Goal: Information Seeking & Learning: Learn about a topic

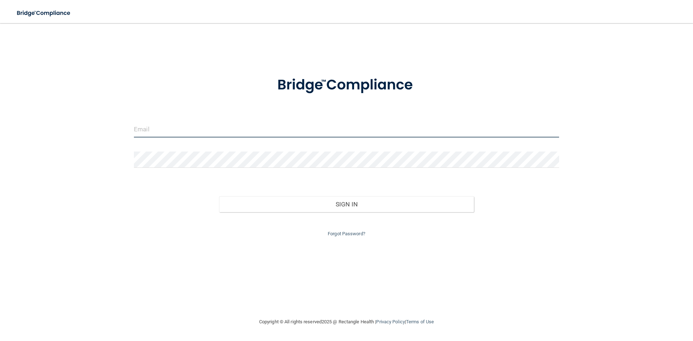
click at [205, 129] on input "email" at bounding box center [346, 129] width 425 height 16
type input "[PERSON_NAME][EMAIL_ADDRESS][DOMAIN_NAME]"
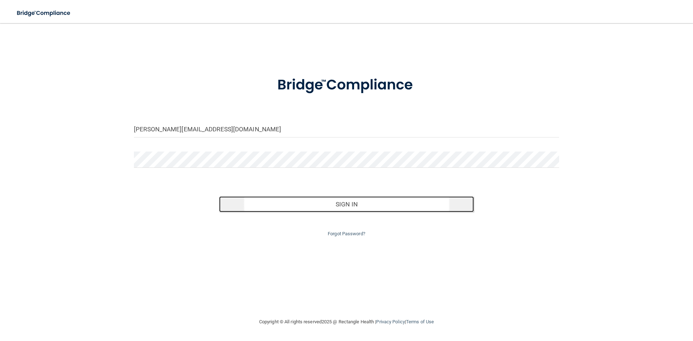
click at [271, 200] on button "Sign In" at bounding box center [346, 204] width 255 height 16
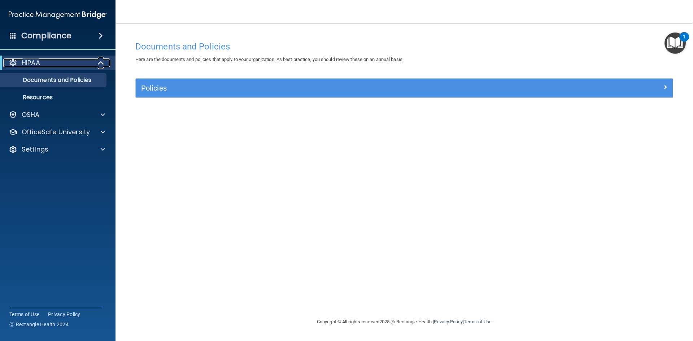
click at [66, 61] on div "HIPAA" at bounding box center [47, 62] width 89 height 9
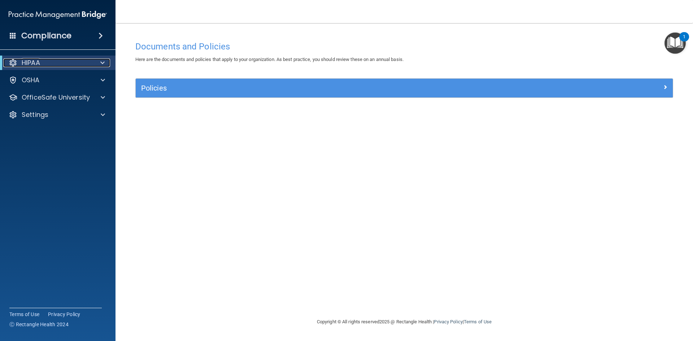
click at [66, 61] on div "HIPAA" at bounding box center [47, 62] width 89 height 9
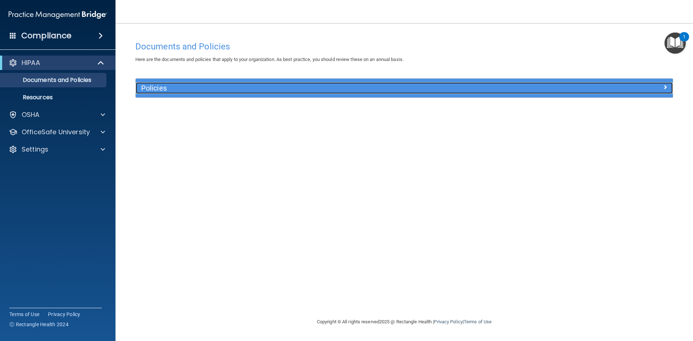
click at [173, 91] on h5 "Policies" at bounding box center [337, 88] width 392 height 8
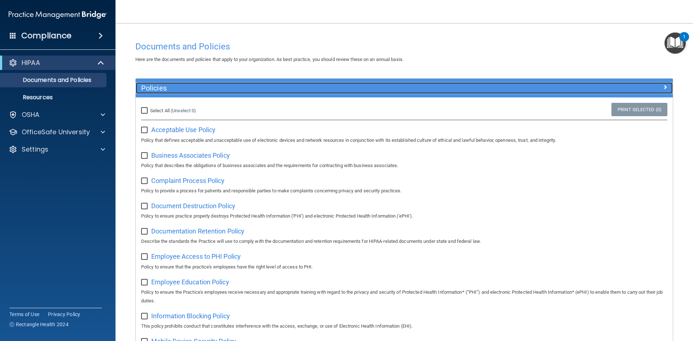
click at [173, 91] on h5 "Policies" at bounding box center [337, 88] width 392 height 8
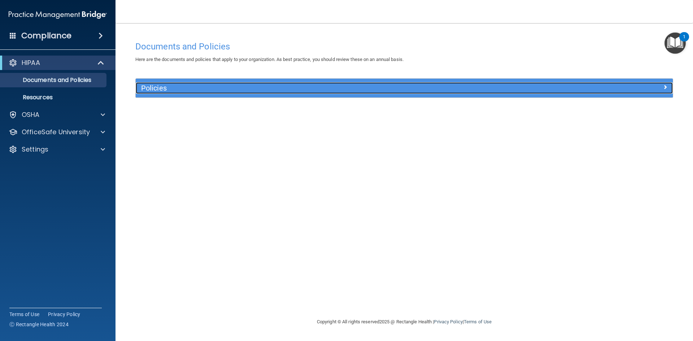
click at [173, 91] on h5 "Policies" at bounding box center [337, 88] width 392 height 8
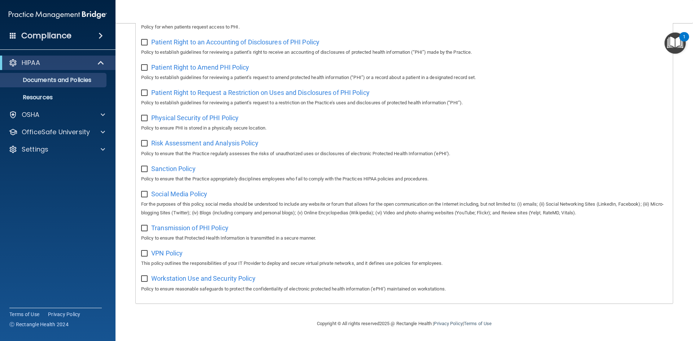
scroll to position [383, 0]
click at [30, 112] on p "OSHA" at bounding box center [31, 114] width 18 height 9
click at [49, 63] on div "HIPAA" at bounding box center [47, 62] width 89 height 9
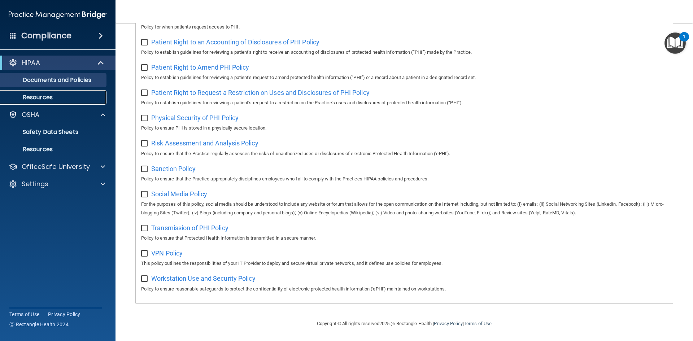
click at [43, 96] on p "Resources" at bounding box center [54, 97] width 99 height 7
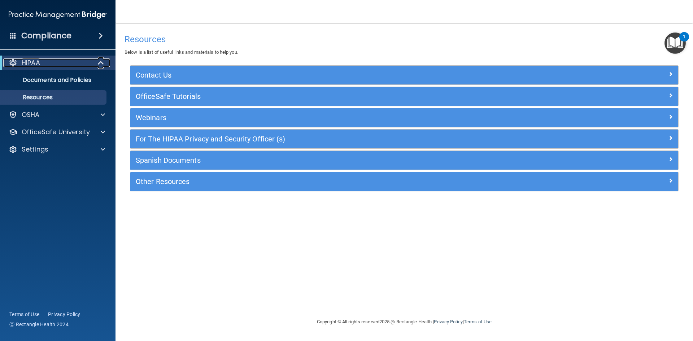
click at [52, 66] on div "HIPAA" at bounding box center [47, 62] width 89 height 9
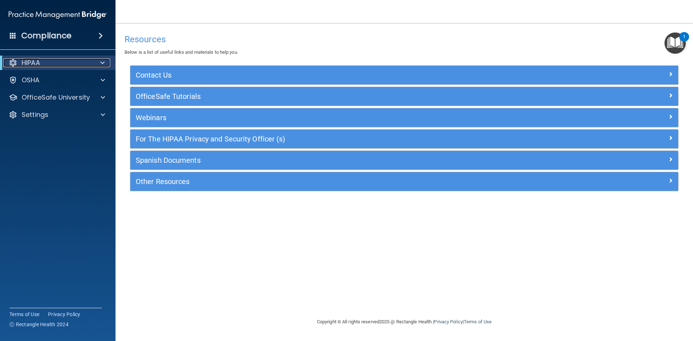
click at [52, 66] on div "HIPAA" at bounding box center [47, 62] width 89 height 9
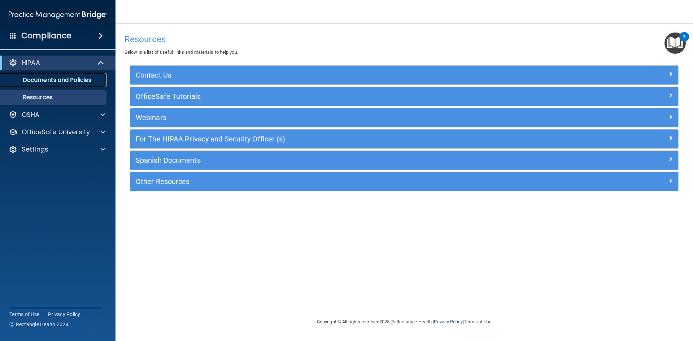
click at [53, 80] on p "Documents and Policies" at bounding box center [54, 80] width 99 height 7
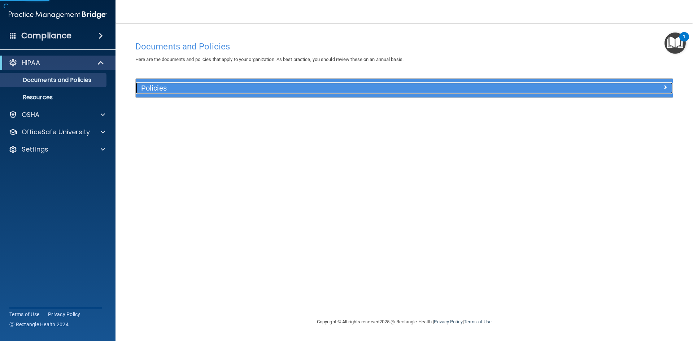
click at [180, 90] on h5 "Policies" at bounding box center [337, 88] width 392 height 8
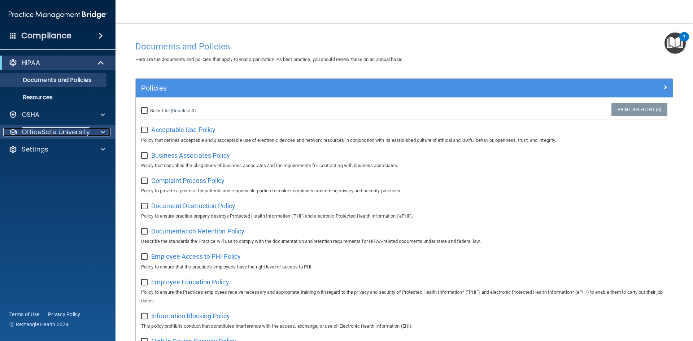
click at [42, 128] on p "OfficeSafe University" at bounding box center [56, 132] width 68 height 9
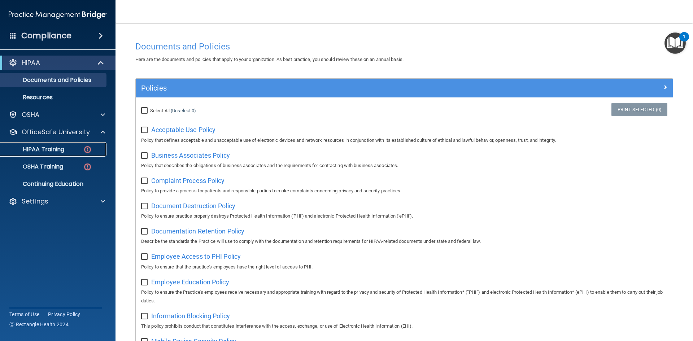
click at [40, 149] on p "HIPAA Training" at bounding box center [35, 149] width 60 height 7
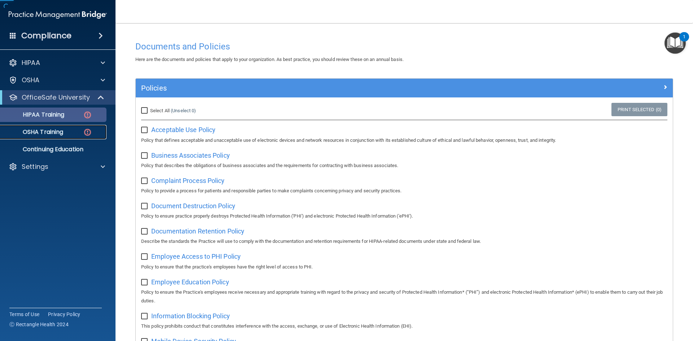
click at [40, 139] on link "OSHA Training" at bounding box center [50, 132] width 114 height 14
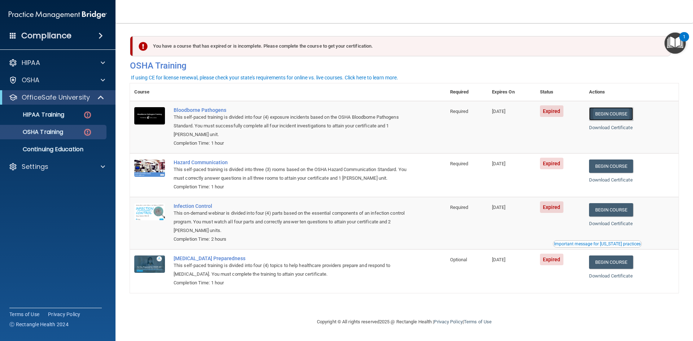
click at [610, 117] on link "Begin Course" at bounding box center [611, 113] width 44 height 13
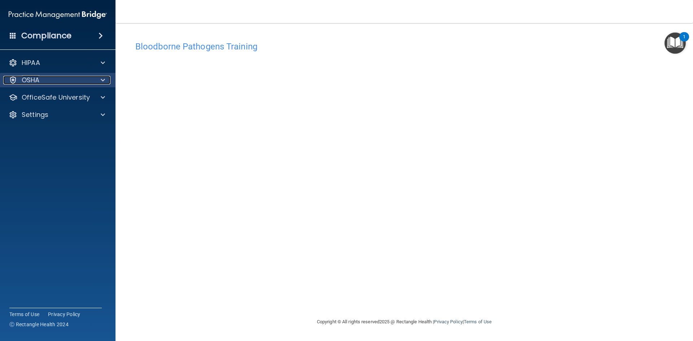
click at [36, 81] on p "OSHA" at bounding box center [31, 80] width 18 height 9
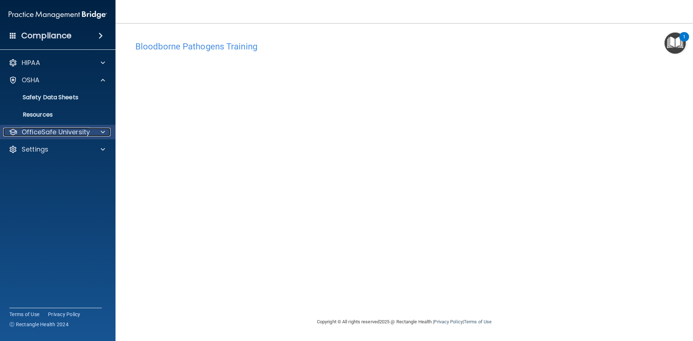
click at [33, 131] on p "OfficeSafe University" at bounding box center [56, 132] width 68 height 9
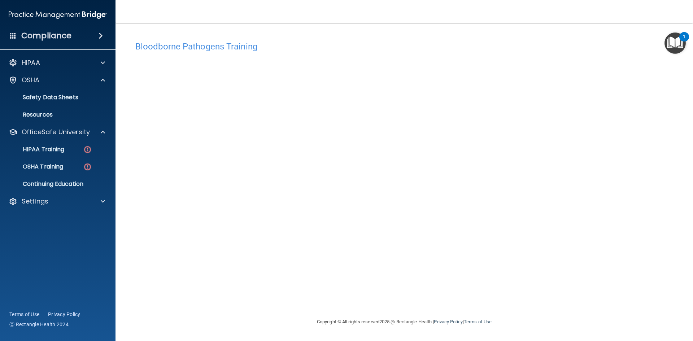
click at [678, 46] on img "Open Resource Center, 1 new notification" at bounding box center [674, 42] width 21 height 21
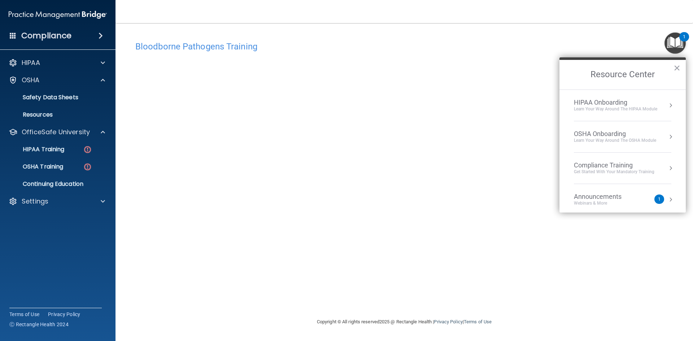
click at [635, 133] on div "OSHA Onboarding" at bounding box center [615, 134] width 82 height 8
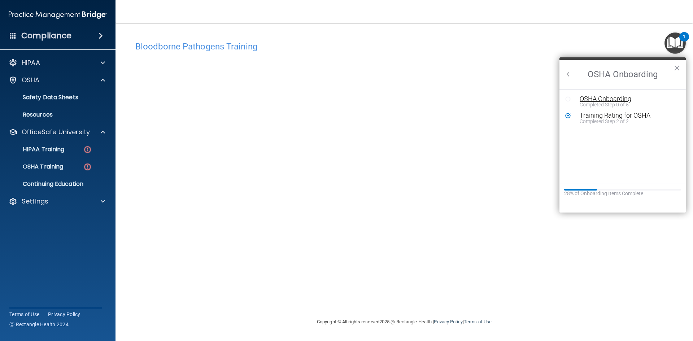
click at [598, 103] on div "Completed Step 0 of 5" at bounding box center [628, 104] width 97 height 5
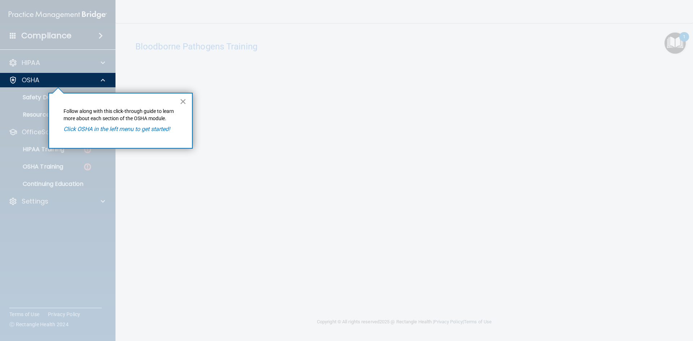
click at [180, 101] on button "×" at bounding box center [183, 102] width 7 height 12
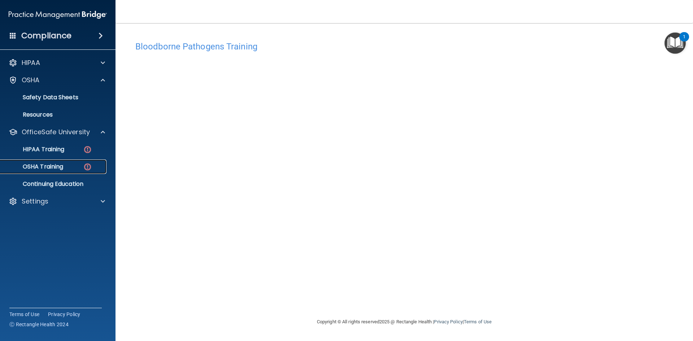
click at [44, 166] on p "OSHA Training" at bounding box center [34, 166] width 58 height 7
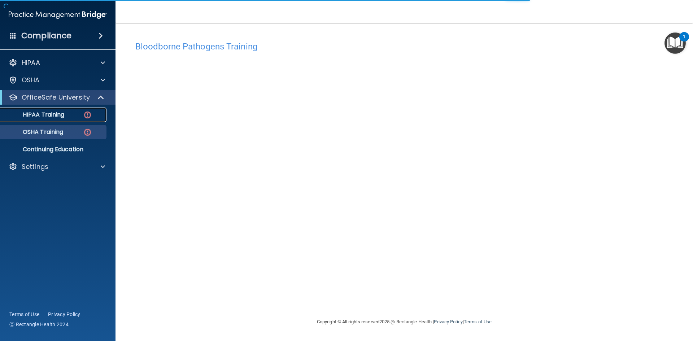
click at [47, 114] on p "HIPAA Training" at bounding box center [35, 114] width 60 height 7
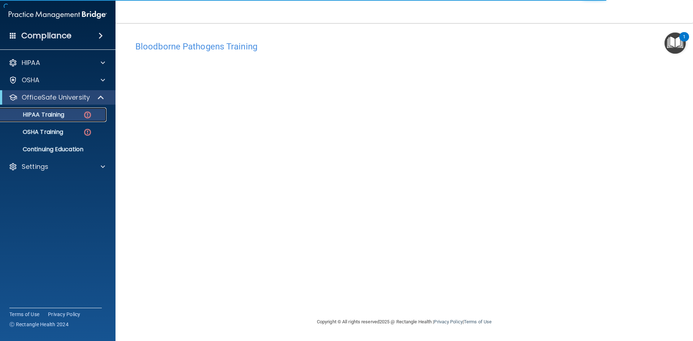
click at [47, 114] on p "HIPAA Training" at bounding box center [35, 114] width 60 height 7
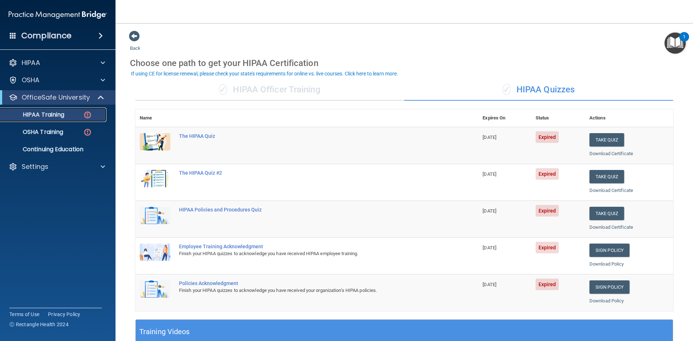
click at [73, 116] on div "HIPAA Training" at bounding box center [54, 114] width 99 height 7
click at [598, 140] on button "Take Quiz" at bounding box center [606, 139] width 35 height 13
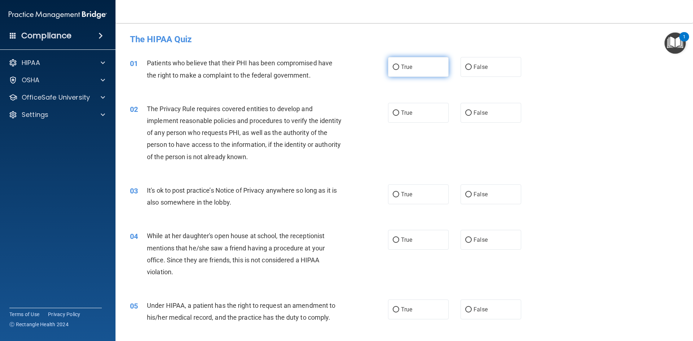
click at [401, 67] on span "True" at bounding box center [406, 67] width 11 height 7
click at [399, 67] on input "True" at bounding box center [396, 67] width 6 height 5
radio input "true"
click at [393, 114] on input "True" at bounding box center [396, 112] width 6 height 5
radio input "true"
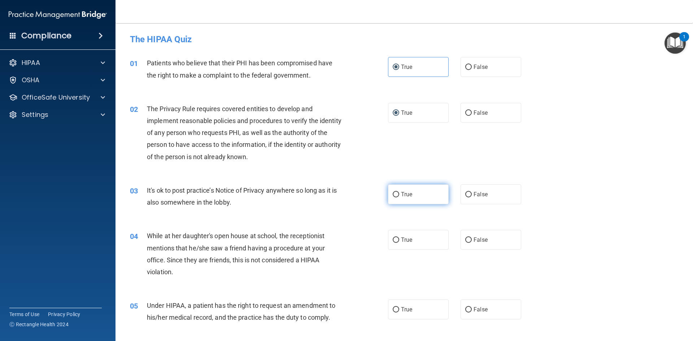
click at [422, 196] on label "True" at bounding box center [418, 194] width 61 height 20
click at [399, 196] on input "True" at bounding box center [396, 194] width 6 height 5
radio input "true"
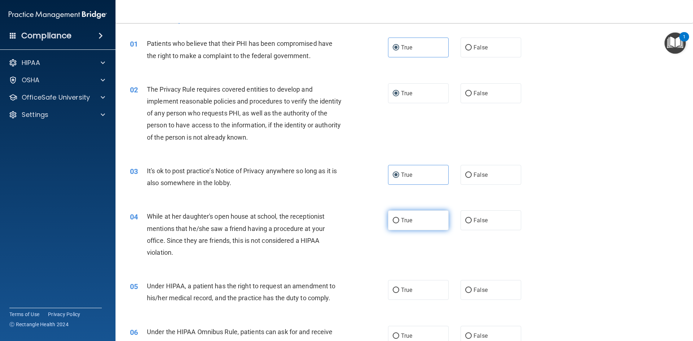
scroll to position [36, 0]
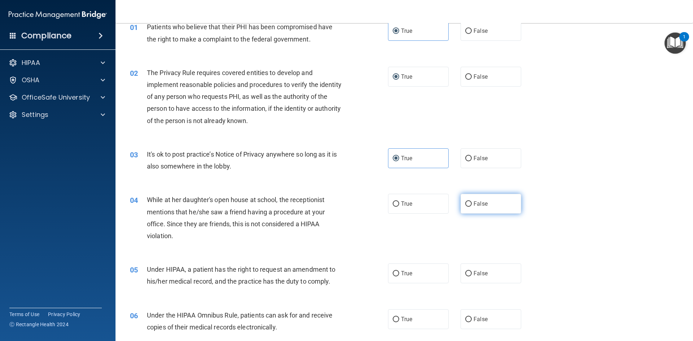
click at [477, 209] on label "False" at bounding box center [491, 204] width 61 height 20
click at [472, 207] on input "False" at bounding box center [468, 203] width 6 height 5
radio input "true"
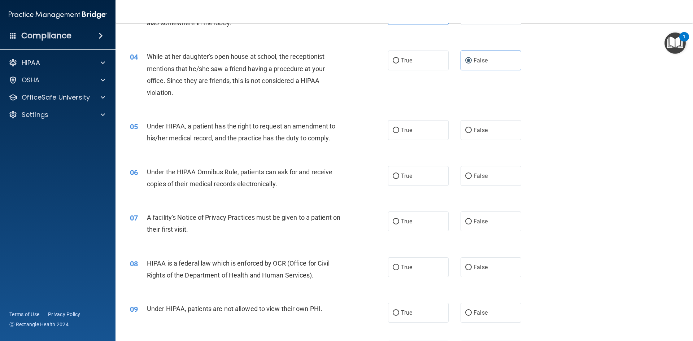
scroll to position [180, 0]
click at [393, 129] on input "True" at bounding box center [396, 129] width 6 height 5
radio input "true"
click at [388, 173] on label "True" at bounding box center [418, 175] width 61 height 20
click at [393, 173] on input "True" at bounding box center [396, 175] width 6 height 5
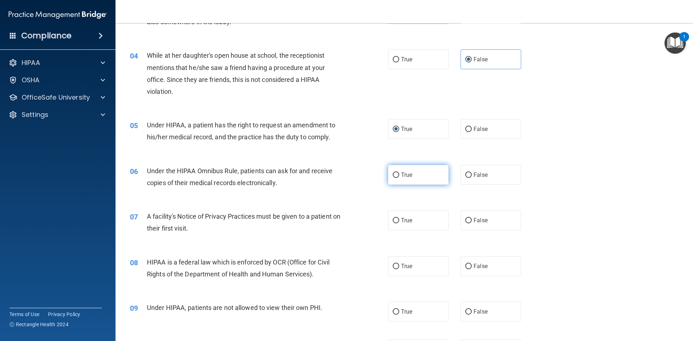
radio input "true"
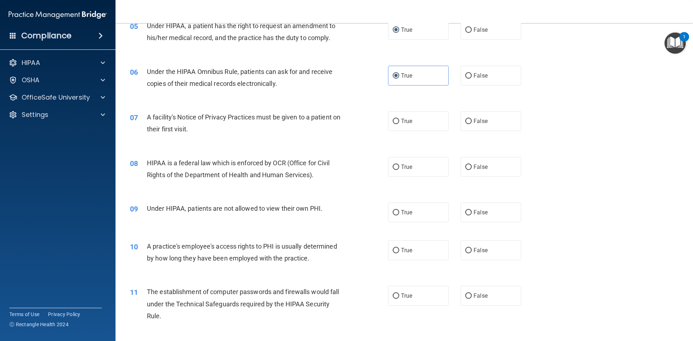
scroll to position [289, 0]
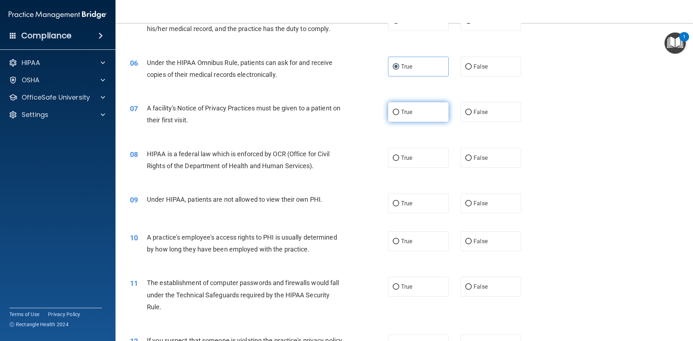
click at [401, 114] on span "True" at bounding box center [406, 112] width 11 height 7
click at [399, 114] on input "True" at bounding box center [396, 112] width 6 height 5
radio input "true"
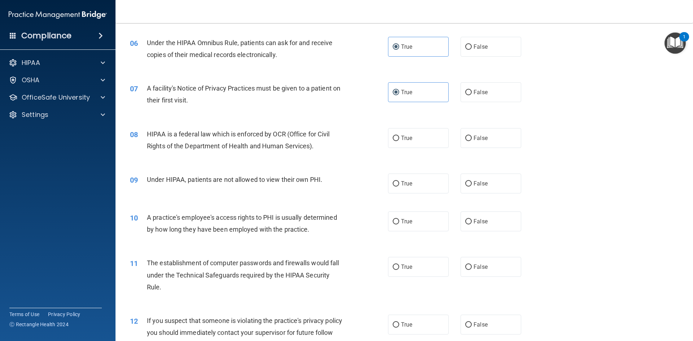
scroll to position [325, 0]
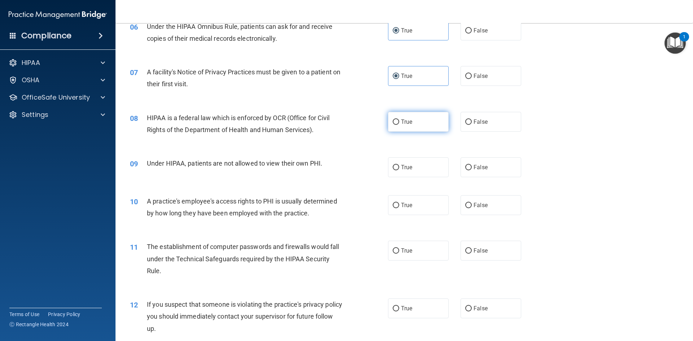
click at [388, 123] on label "True" at bounding box center [418, 122] width 61 height 20
click at [393, 123] on input "True" at bounding box center [396, 121] width 6 height 5
radio input "true"
click at [468, 171] on label "False" at bounding box center [491, 167] width 61 height 20
click at [468, 170] on input "False" at bounding box center [468, 167] width 6 height 5
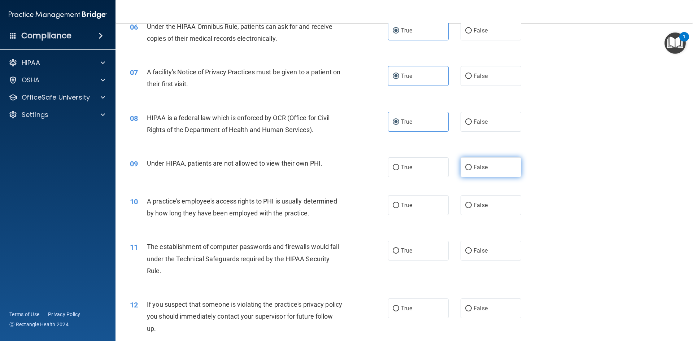
radio input "true"
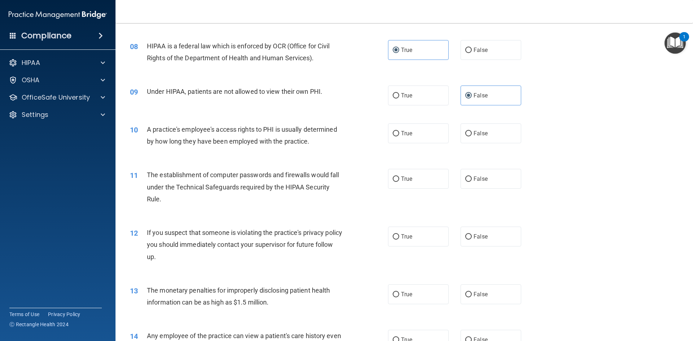
scroll to position [397, 0]
click at [474, 135] on span "False" at bounding box center [481, 133] width 14 height 7
click at [471, 135] on input "False" at bounding box center [468, 133] width 6 height 5
radio input "true"
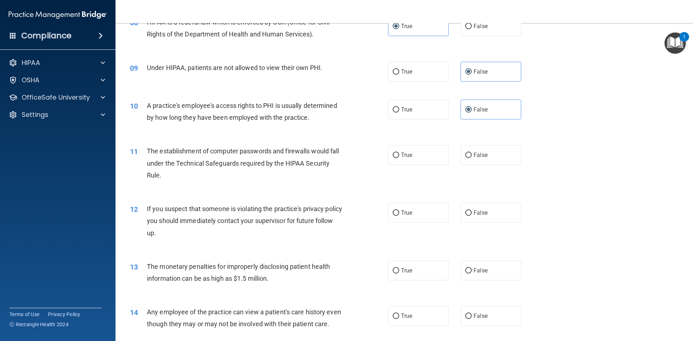
scroll to position [433, 0]
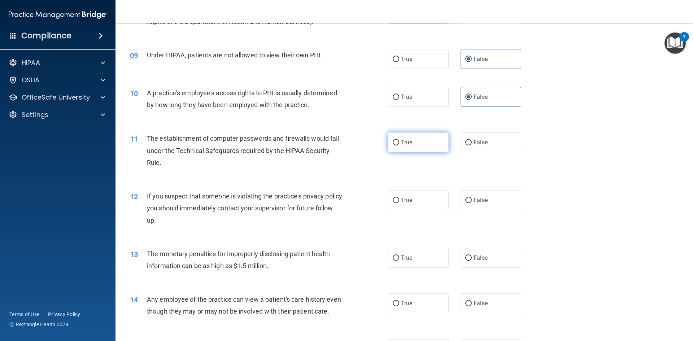
click at [401, 144] on span "True" at bounding box center [406, 142] width 11 height 7
click at [399, 144] on input "True" at bounding box center [396, 142] width 6 height 5
radio input "true"
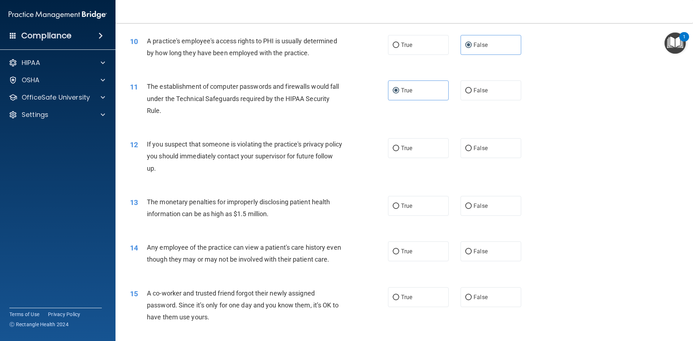
scroll to position [505, 0]
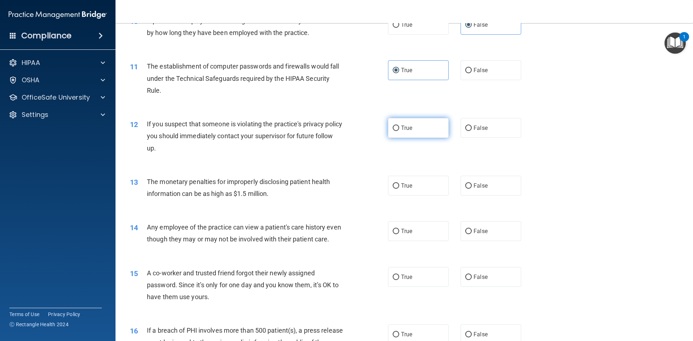
click at [426, 131] on label "True" at bounding box center [418, 128] width 61 height 20
click at [399, 131] on input "True" at bounding box center [396, 128] width 6 height 5
radio input "true"
click at [418, 186] on label "True" at bounding box center [418, 186] width 61 height 20
click at [399, 186] on input "True" at bounding box center [396, 185] width 6 height 5
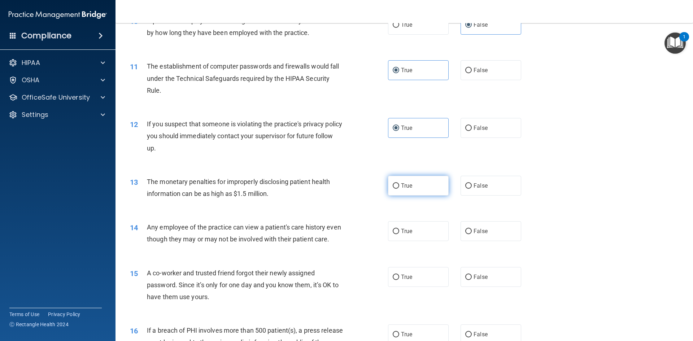
radio input "true"
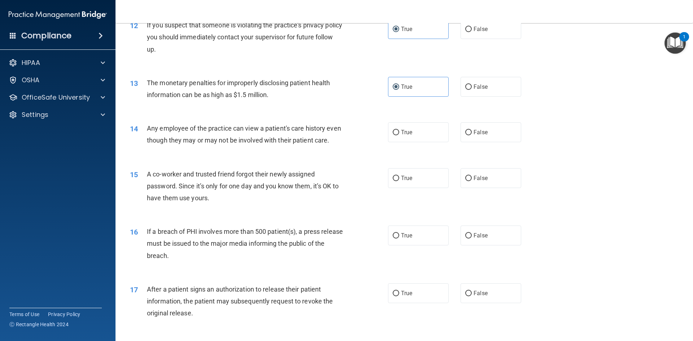
scroll to position [614, 0]
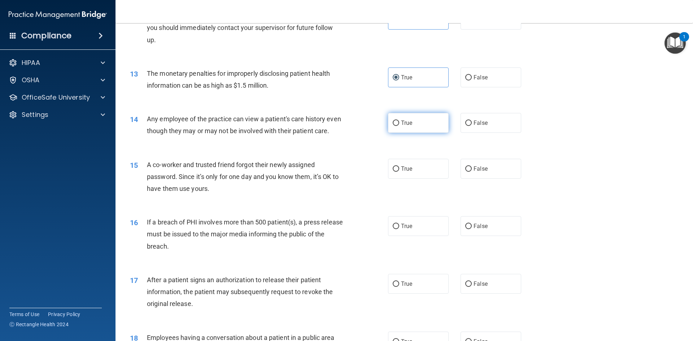
click at [401, 123] on span "True" at bounding box center [406, 122] width 11 height 7
click at [399, 123] on input "True" at bounding box center [396, 123] width 6 height 5
radio input "true"
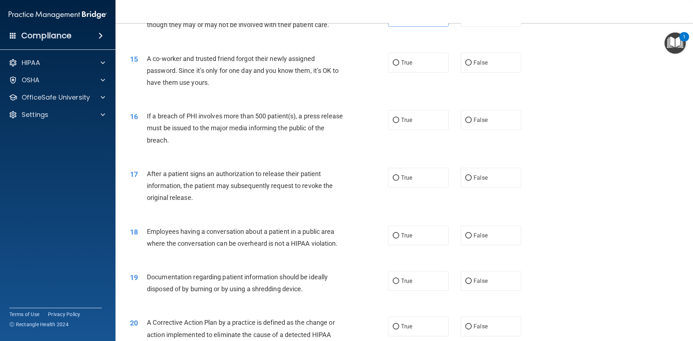
scroll to position [722, 0]
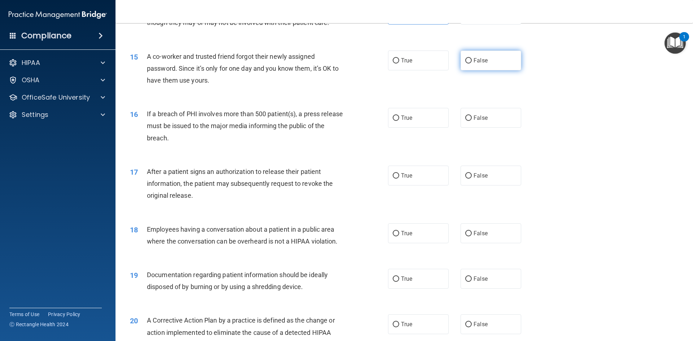
click at [469, 70] on label "False" at bounding box center [491, 61] width 61 height 20
click at [469, 64] on input "False" at bounding box center [468, 60] width 6 height 5
radio input "true"
click at [393, 128] on label "True" at bounding box center [418, 118] width 61 height 20
click at [393, 121] on input "True" at bounding box center [396, 117] width 6 height 5
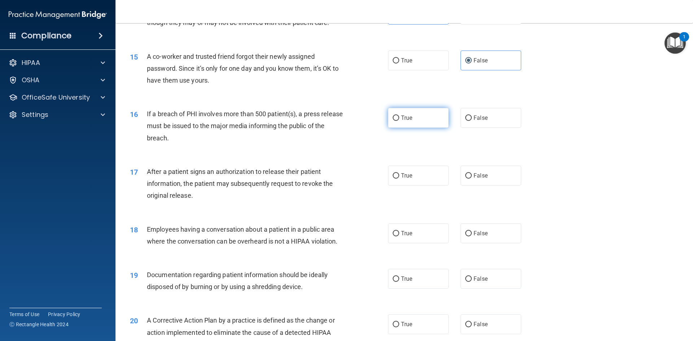
radio input "true"
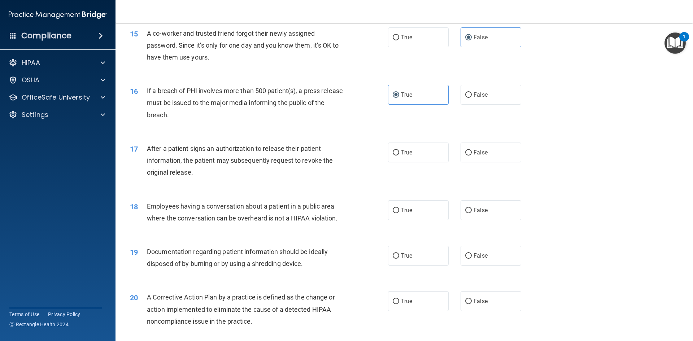
scroll to position [794, 0]
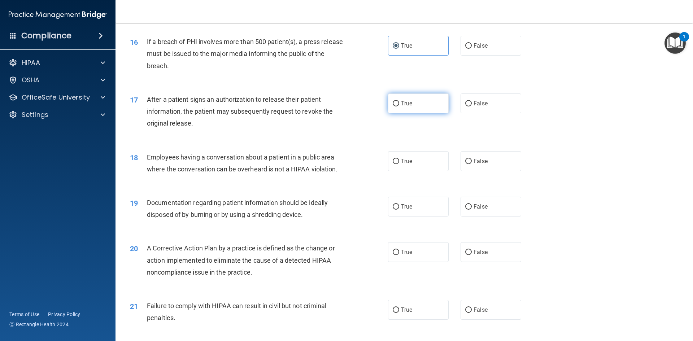
click at [394, 106] on input "True" at bounding box center [396, 103] width 6 height 5
radio input "true"
click at [477, 165] on span "False" at bounding box center [481, 161] width 14 height 7
click at [472, 164] on input "False" at bounding box center [468, 161] width 6 height 5
radio input "true"
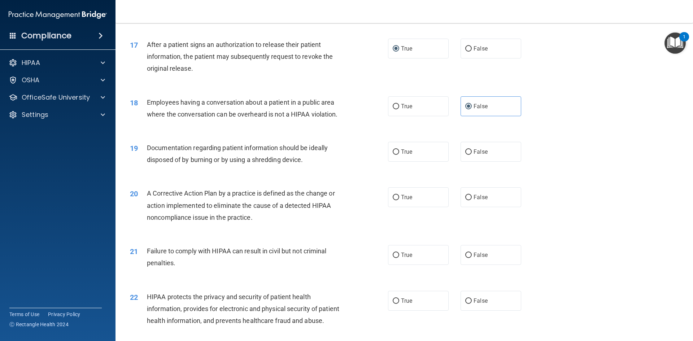
scroll to position [866, 0]
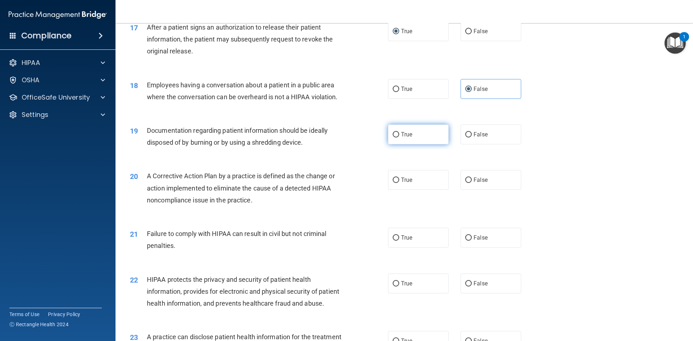
click at [400, 144] on label "True" at bounding box center [418, 135] width 61 height 20
click at [399, 138] on input "True" at bounding box center [396, 134] width 6 height 5
radio input "true"
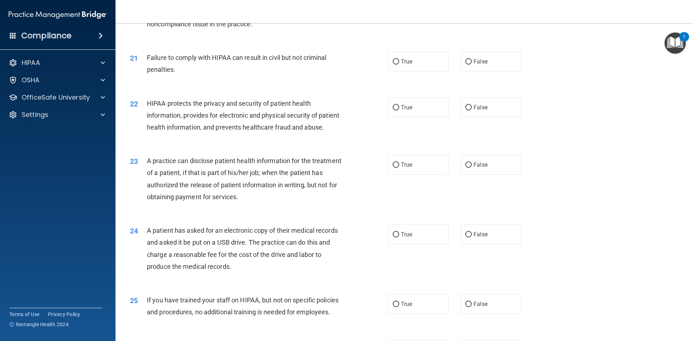
scroll to position [898, 0]
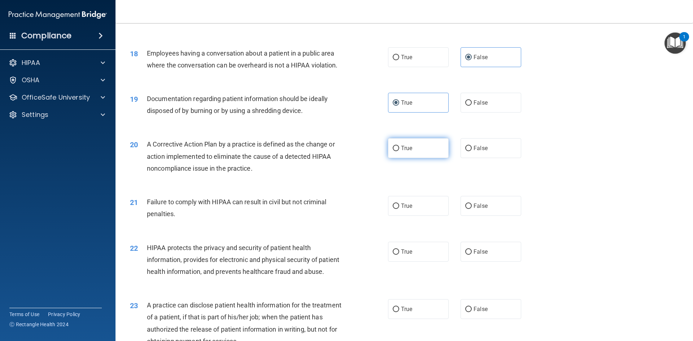
click at [401, 152] on span "True" at bounding box center [406, 148] width 11 height 7
click at [399, 151] on input "True" at bounding box center [396, 148] width 6 height 5
radio input "true"
click at [478, 209] on span "False" at bounding box center [481, 205] width 14 height 7
click at [472, 209] on input "False" at bounding box center [468, 206] width 6 height 5
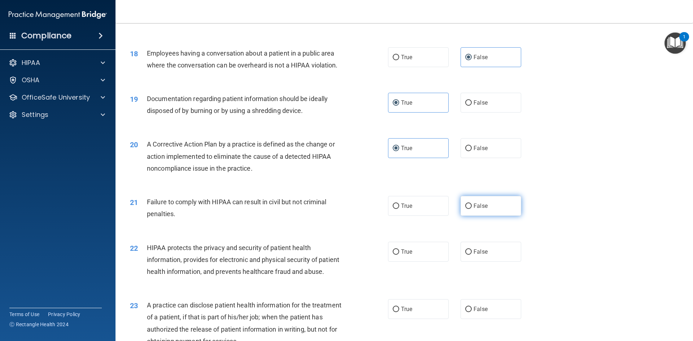
radio input "true"
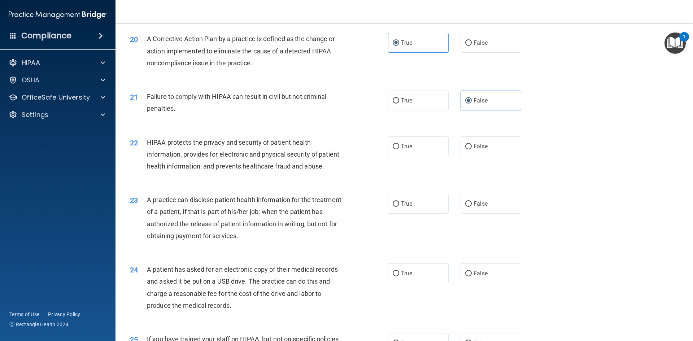
scroll to position [1006, 0]
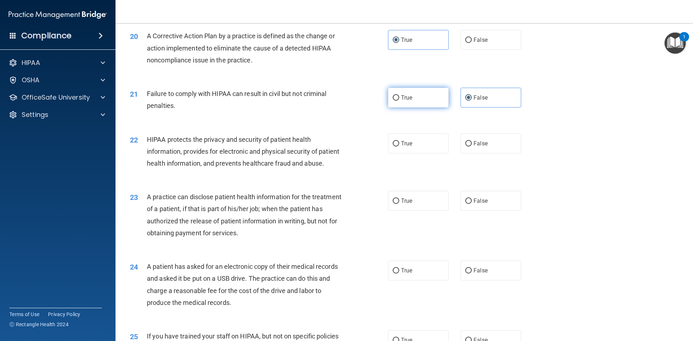
click at [404, 108] on label "True" at bounding box center [418, 98] width 61 height 20
click at [399, 101] on input "True" at bounding box center [396, 97] width 6 height 5
radio input "true"
radio input "false"
click at [393, 147] on input "True" at bounding box center [396, 143] width 6 height 5
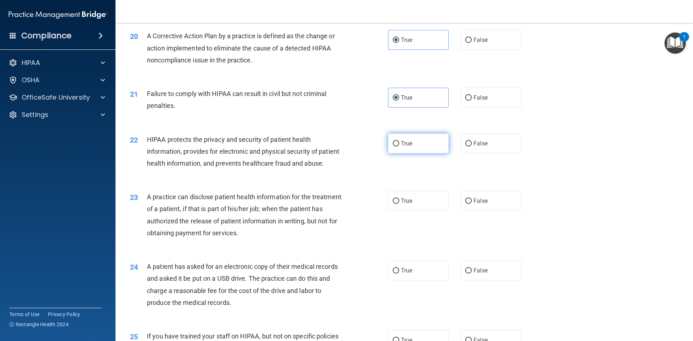
radio input "true"
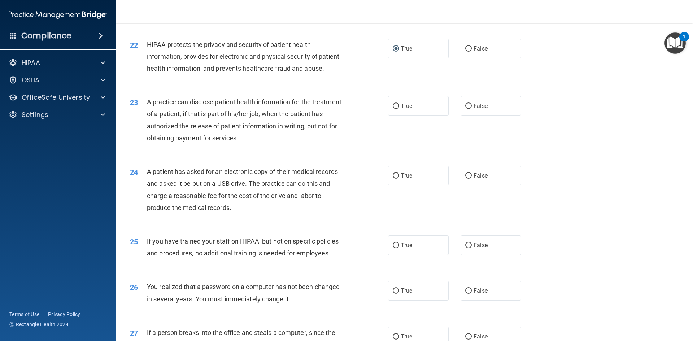
scroll to position [1151, 0]
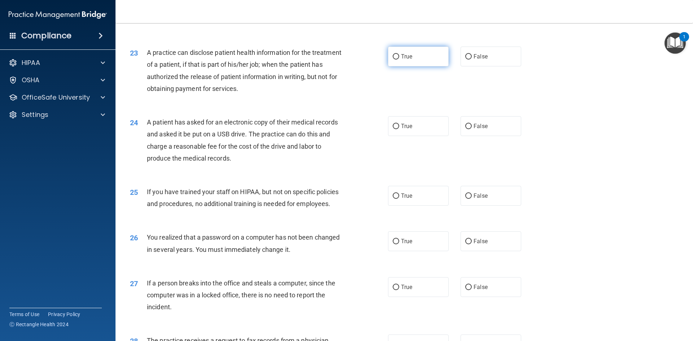
click at [392, 66] on label "True" at bounding box center [418, 57] width 61 height 20
click at [393, 60] on input "True" at bounding box center [396, 56] width 6 height 5
radio input "true"
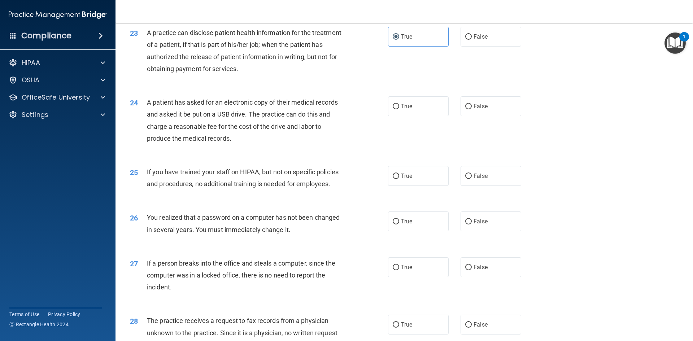
scroll to position [1187, 0]
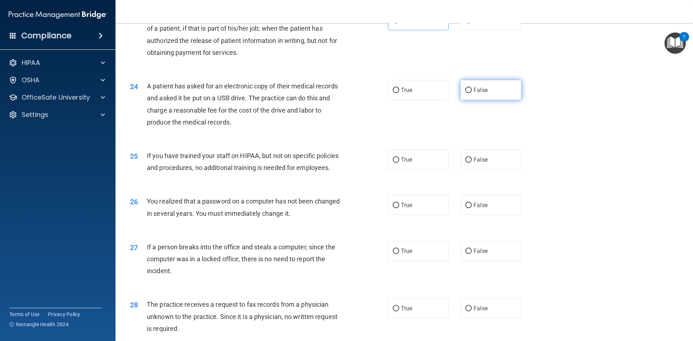
click at [473, 100] on label "False" at bounding box center [491, 90] width 61 height 20
click at [472, 93] on input "False" at bounding box center [468, 90] width 6 height 5
radio input "true"
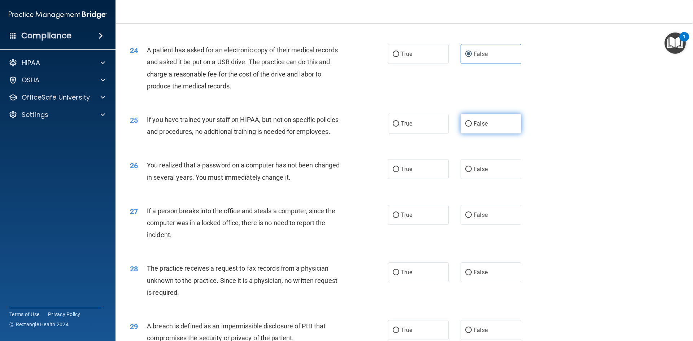
click at [466, 127] on input "False" at bounding box center [468, 123] width 6 height 5
radio input "true"
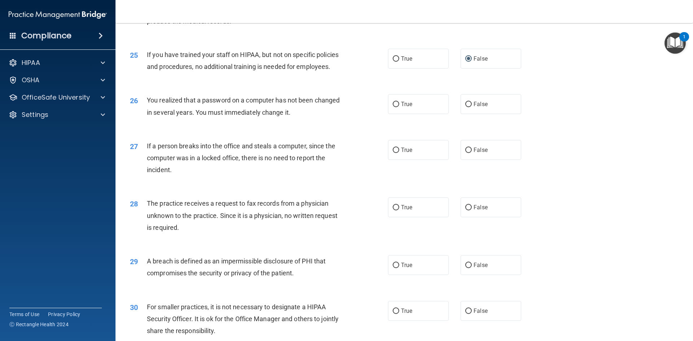
scroll to position [1295, 0]
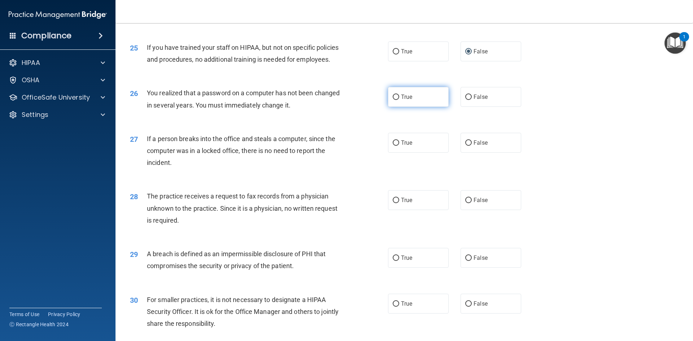
click at [396, 100] on input "True" at bounding box center [396, 97] width 6 height 5
radio input "true"
click at [497, 153] on label "False" at bounding box center [491, 143] width 61 height 20
click at [472, 146] on input "False" at bounding box center [468, 142] width 6 height 5
radio input "true"
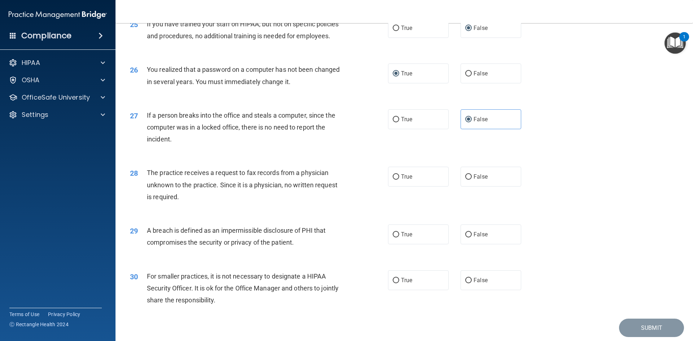
scroll to position [1331, 0]
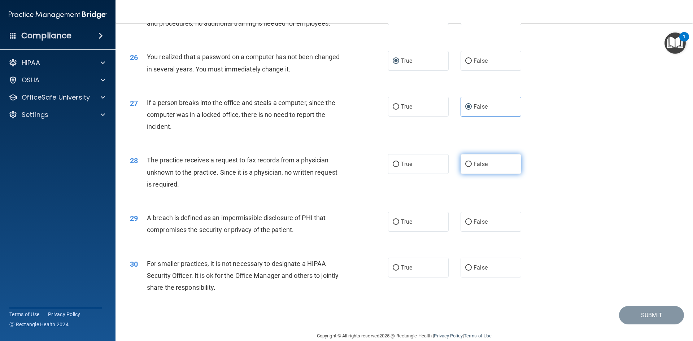
click at [461, 174] on label "False" at bounding box center [491, 164] width 61 height 20
click at [465, 167] on input "False" at bounding box center [468, 164] width 6 height 5
radio input "true"
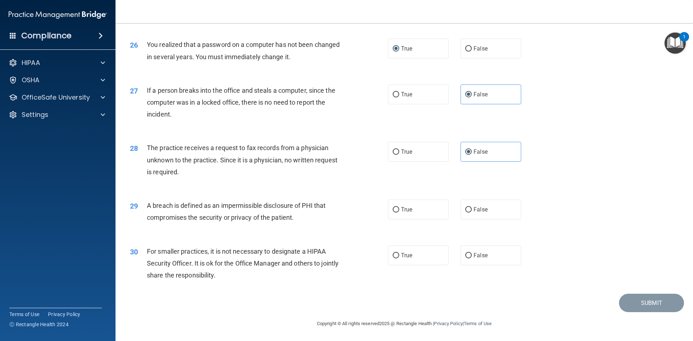
scroll to position [1367, 0]
click at [401, 212] on span "True" at bounding box center [406, 209] width 11 height 7
click at [399, 212] on input "True" at bounding box center [396, 209] width 6 height 5
radio input "true"
click at [474, 252] on span "False" at bounding box center [481, 255] width 14 height 7
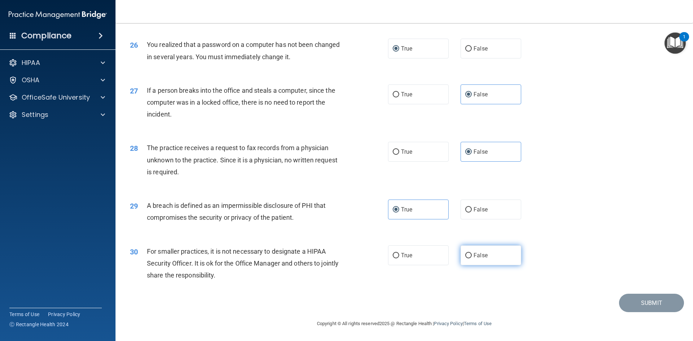
click at [472, 253] on input "False" at bounding box center [468, 255] width 6 height 5
radio input "true"
click at [627, 297] on button "Submit" at bounding box center [651, 303] width 65 height 18
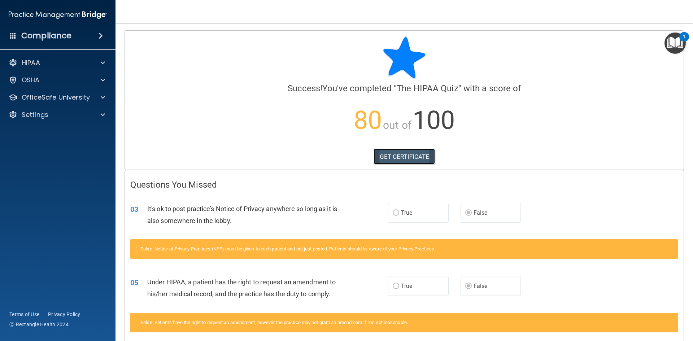
click at [396, 154] on link "GET CERTIFICATE" at bounding box center [405, 157] width 62 height 16
click at [61, 59] on div "HIPAA" at bounding box center [48, 62] width 90 height 9
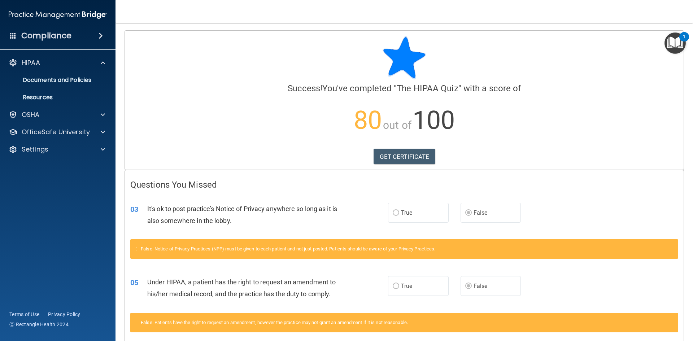
click at [36, 107] on div "HIPAA Documents and Policies Report an Incident Business Associates Emergency P…" at bounding box center [58, 108] width 116 height 110
click at [33, 115] on p "OSHA" at bounding box center [31, 114] width 18 height 9
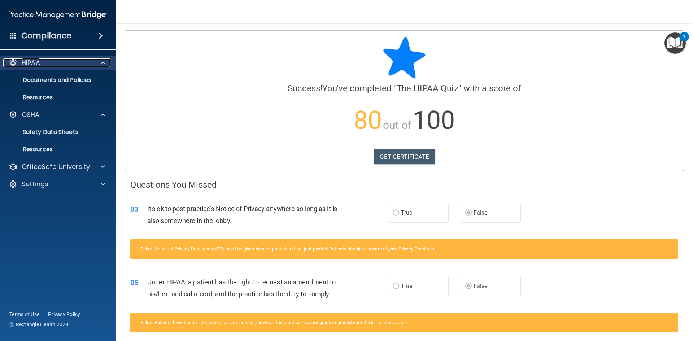
click at [36, 62] on p "HIPAA" at bounding box center [31, 62] width 18 height 9
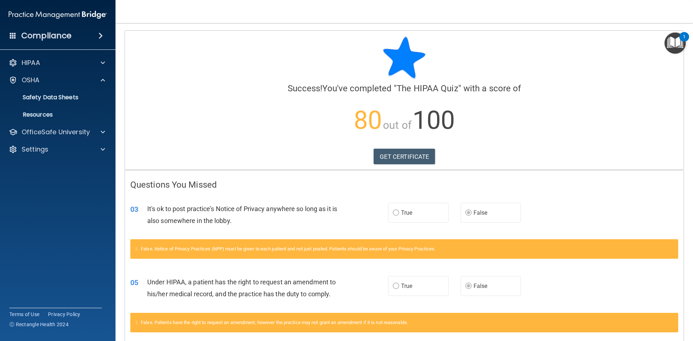
click at [99, 34] on span at bounding box center [101, 35] width 4 height 9
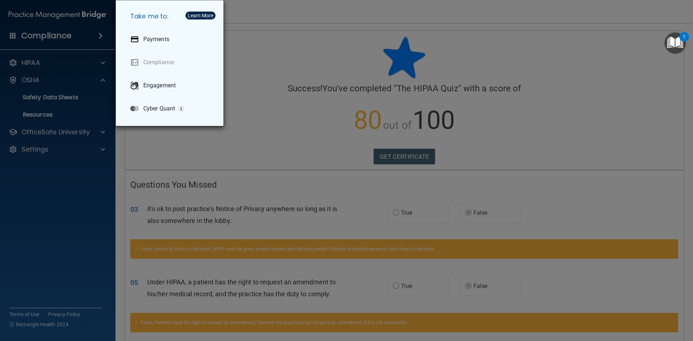
click at [36, 82] on div "Take me to: Payments Compliance Engagement Cyber Quant" at bounding box center [346, 170] width 693 height 341
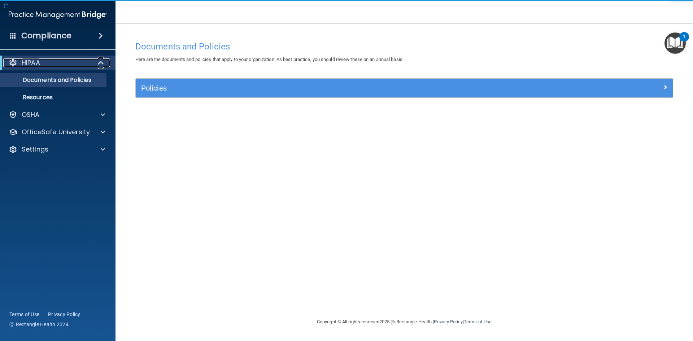
click at [85, 62] on div "HIPAA" at bounding box center [47, 62] width 89 height 9
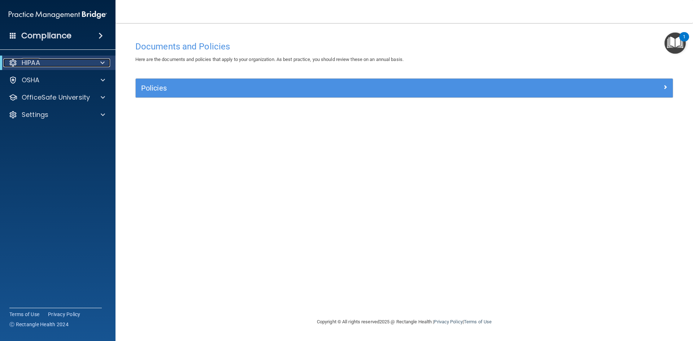
click at [85, 62] on div "HIPAA" at bounding box center [47, 62] width 89 height 9
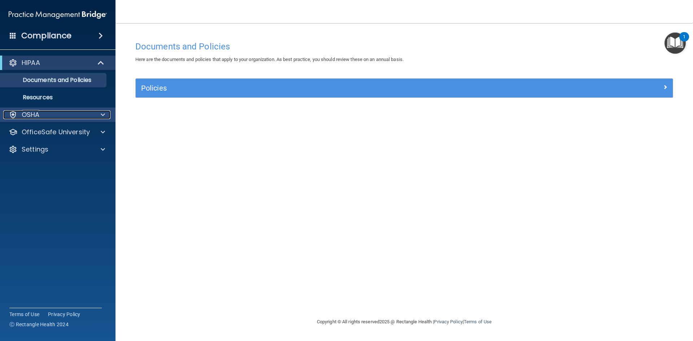
click at [96, 116] on div at bounding box center [102, 114] width 18 height 9
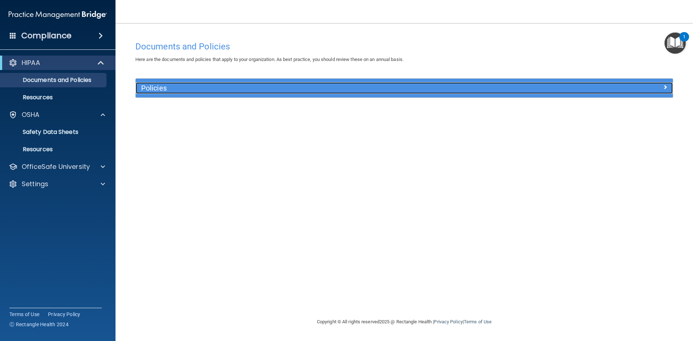
click at [234, 91] on h5 "Policies" at bounding box center [337, 88] width 392 height 8
